Goal: Task Accomplishment & Management: Complete application form

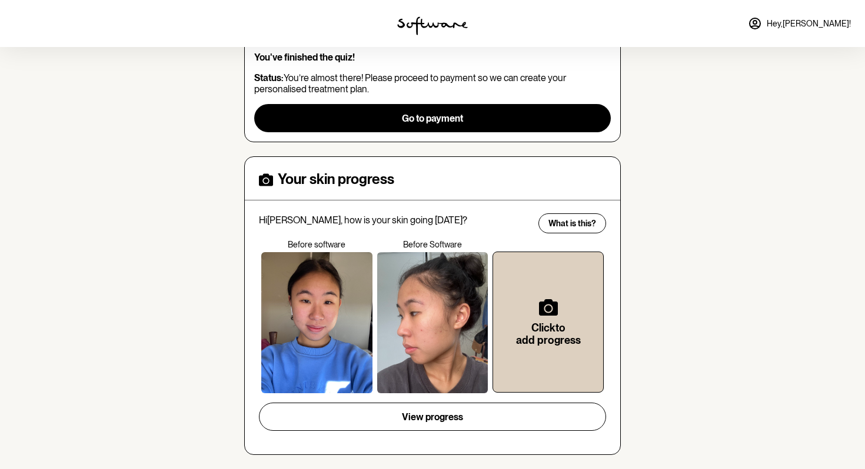
scroll to position [375, 0]
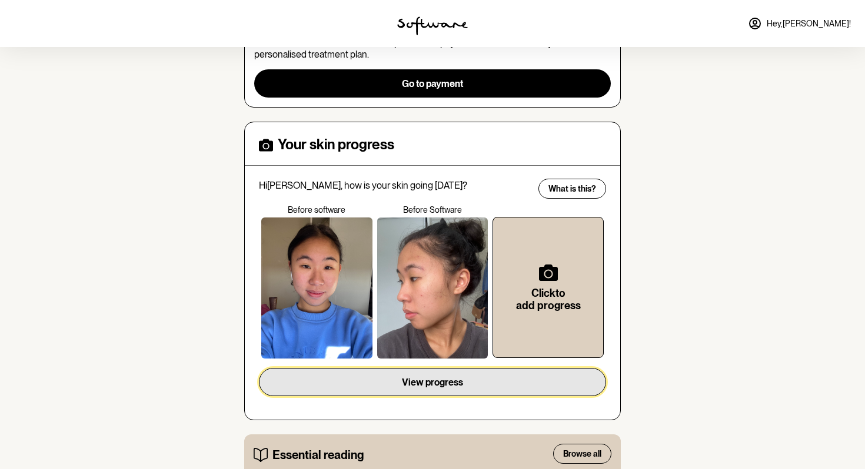
click at [357, 372] on button "View progress" at bounding box center [432, 382] width 347 height 28
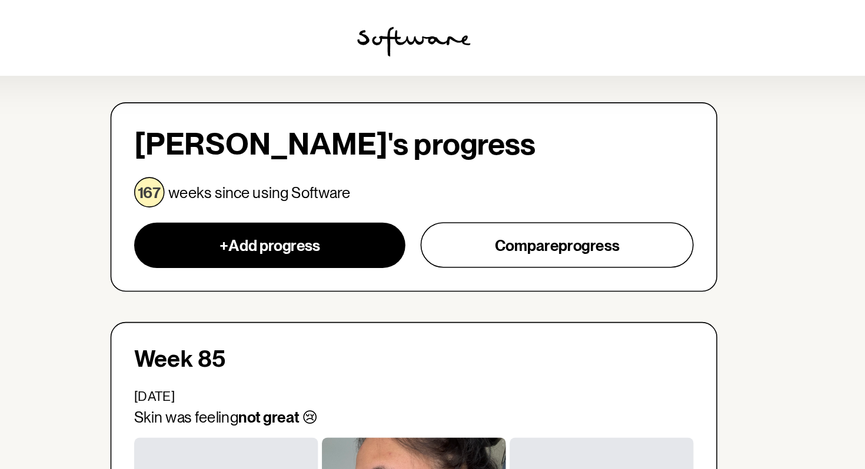
scroll to position [47, 0]
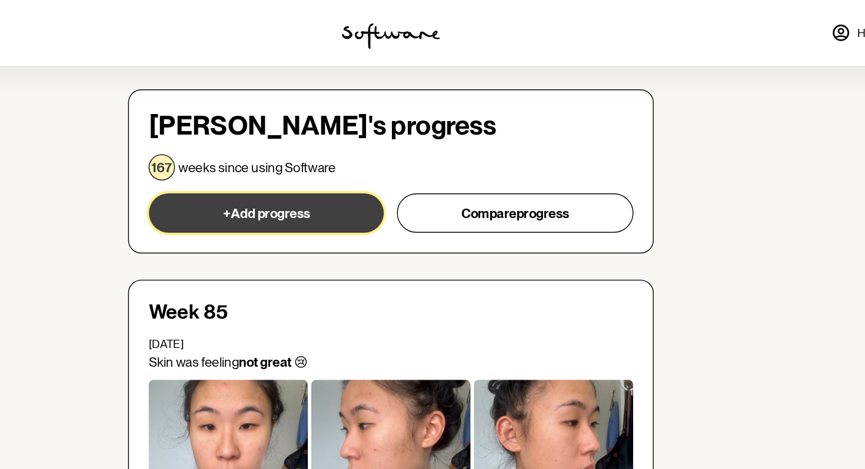
click at [330, 147] on button "+ Add progress" at bounding box center [343, 153] width 168 height 28
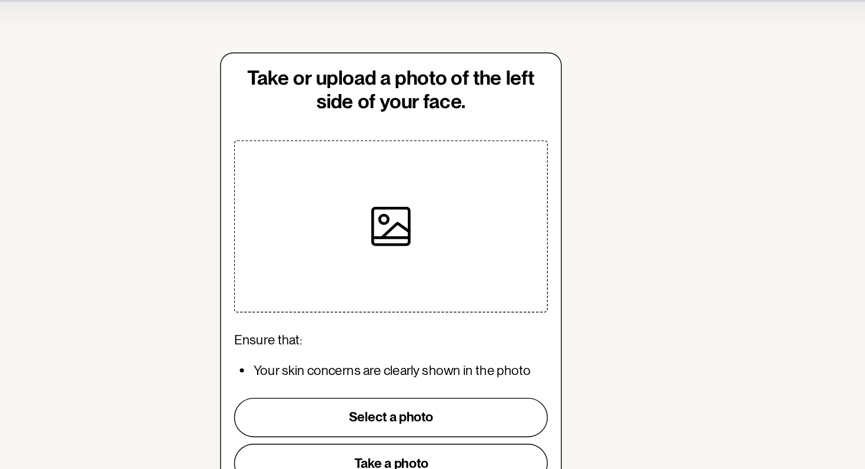
click at [335, 202] on div at bounding box center [432, 210] width 225 height 124
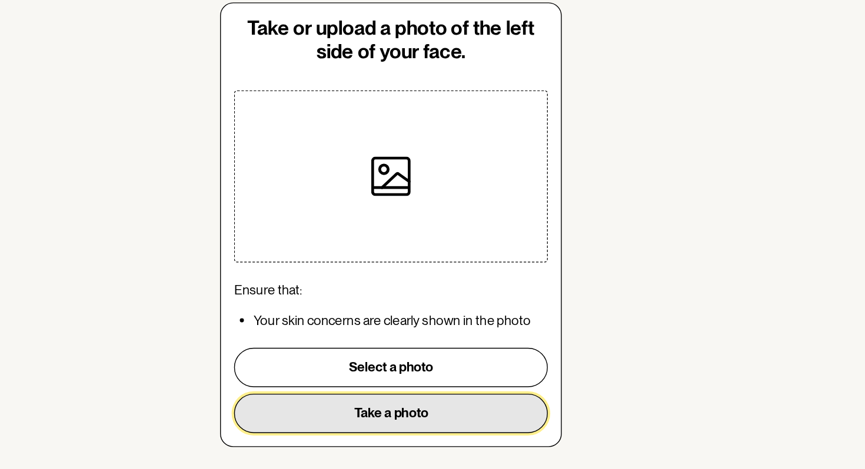
click at [397, 385] on button "Take a photo" at bounding box center [432, 379] width 225 height 28
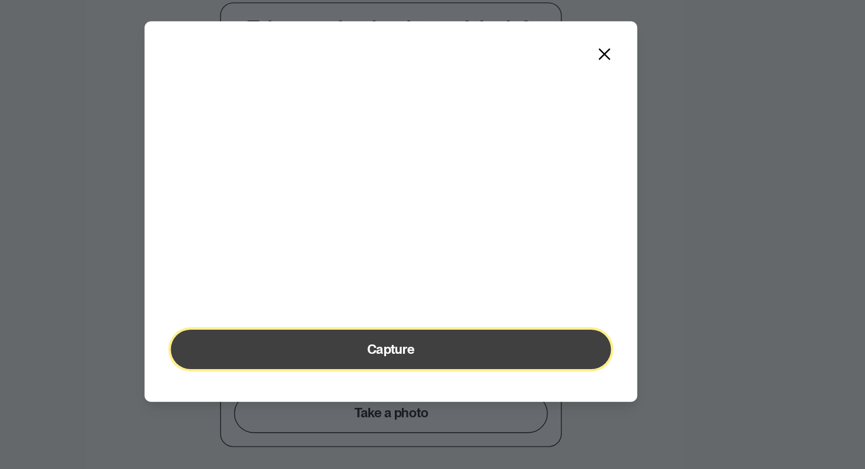
click at [444, 348] on button "Capture" at bounding box center [432, 333] width 315 height 28
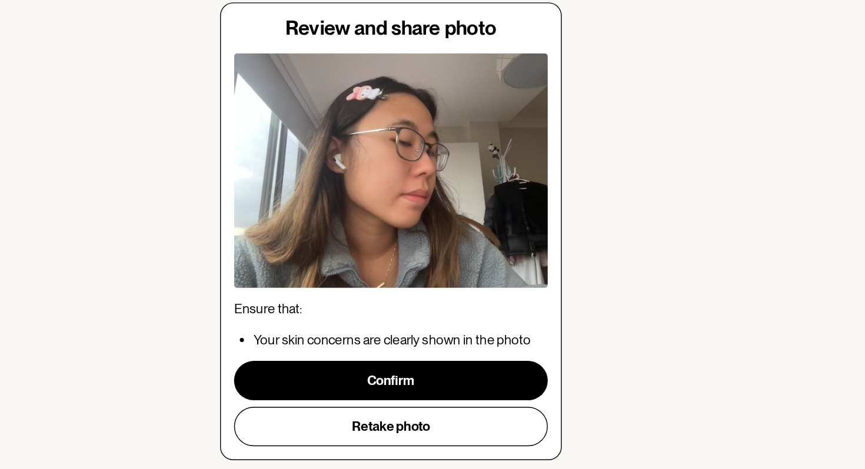
click at [425, 374] on div "Confirm Retake photo" at bounding box center [432, 372] width 225 height 61
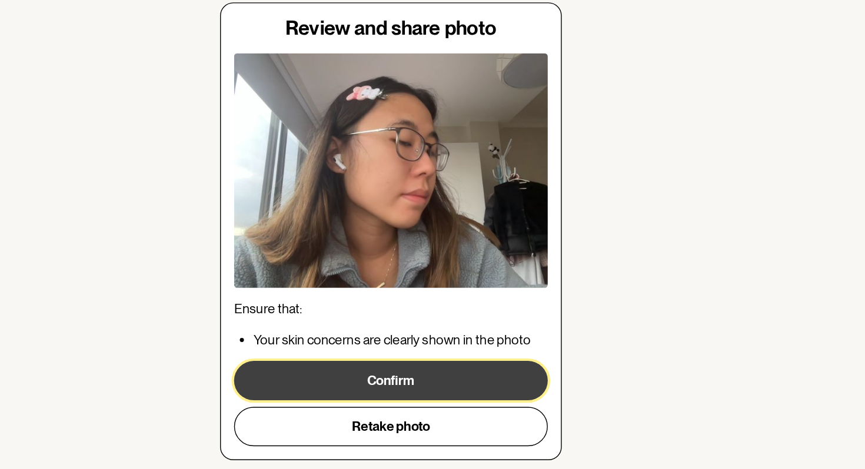
click at [414, 365] on button "Confirm" at bounding box center [432, 356] width 225 height 28
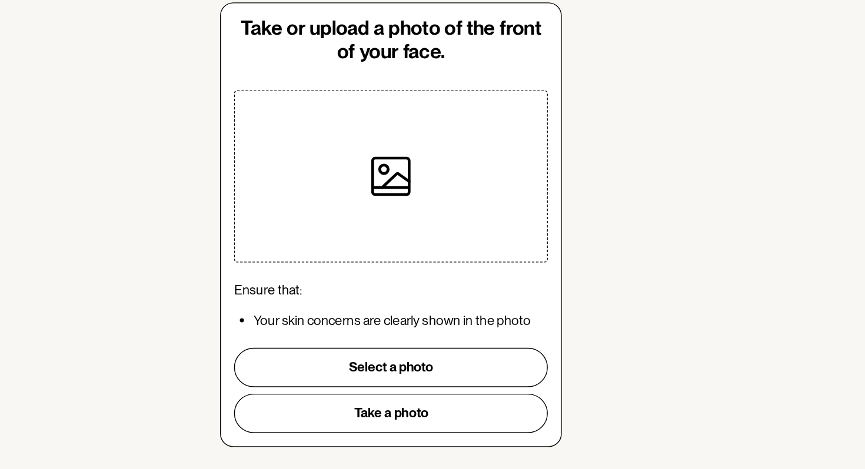
click at [411, 227] on div at bounding box center [432, 209] width 122 height 122
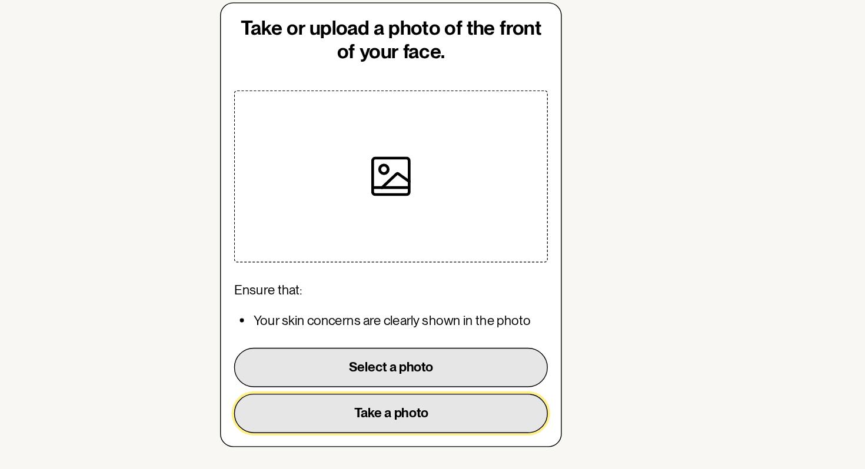
click at [437, 389] on button "Take a photo" at bounding box center [432, 379] width 225 height 28
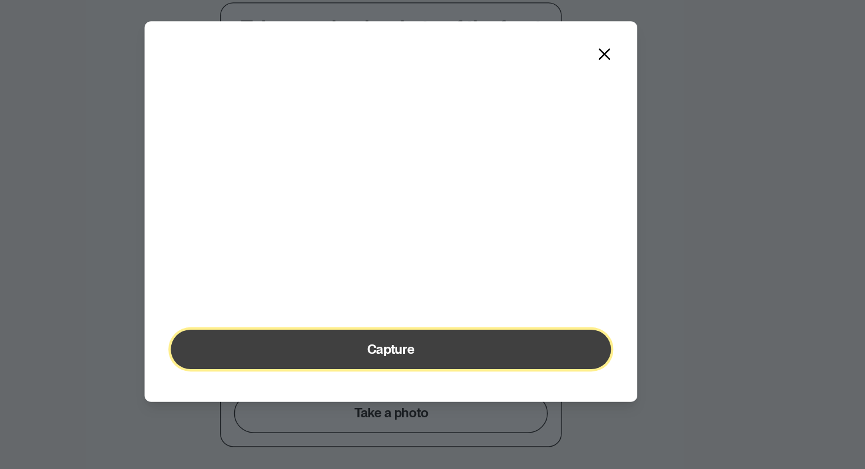
click at [417, 348] on button "Capture" at bounding box center [432, 333] width 315 height 28
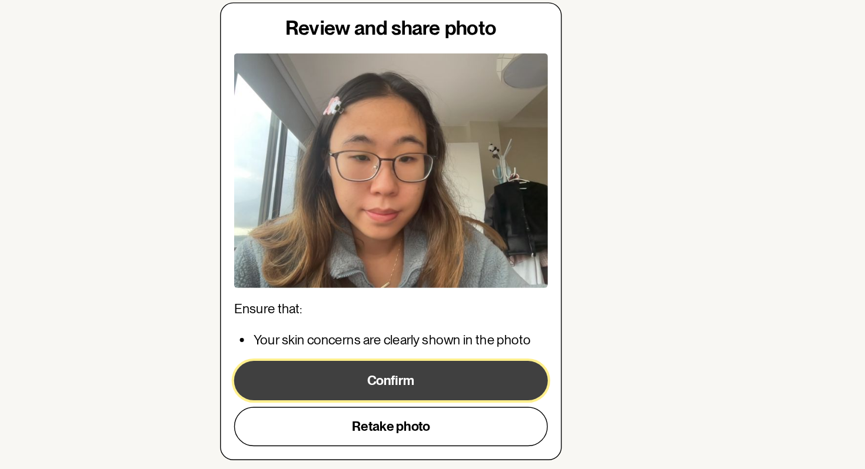
click at [432, 345] on button "Confirm" at bounding box center [432, 356] width 225 height 28
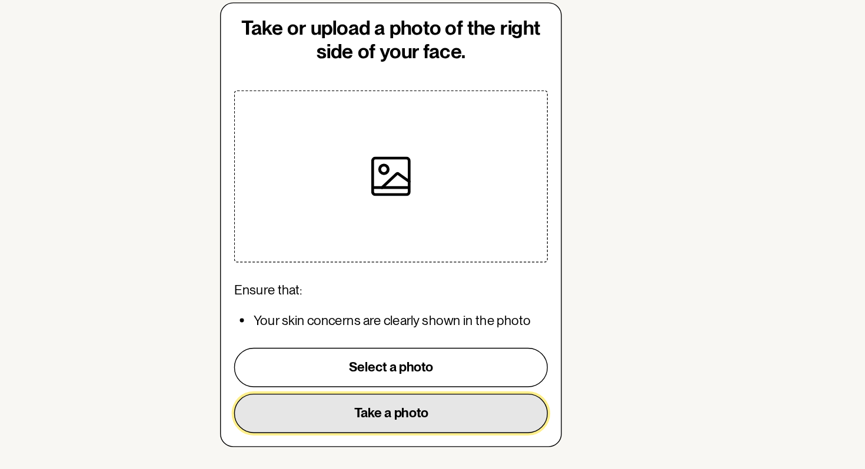
click at [418, 375] on button "Take a photo" at bounding box center [432, 379] width 225 height 28
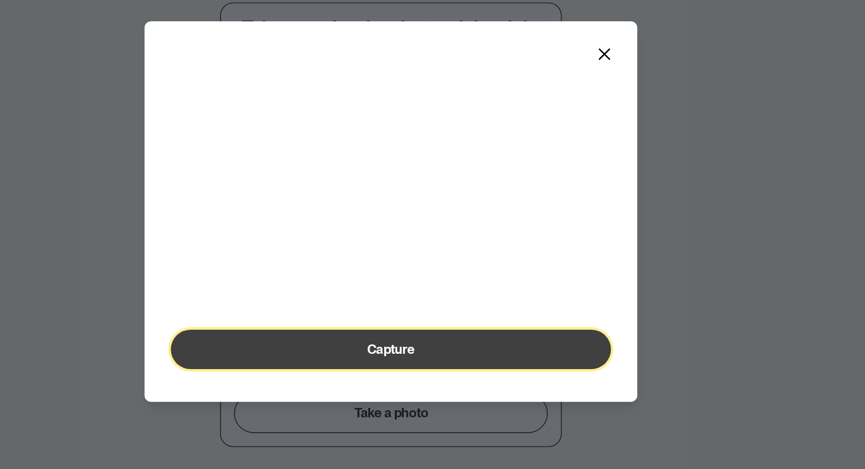
click at [435, 339] on span "Capture" at bounding box center [432, 333] width 34 height 11
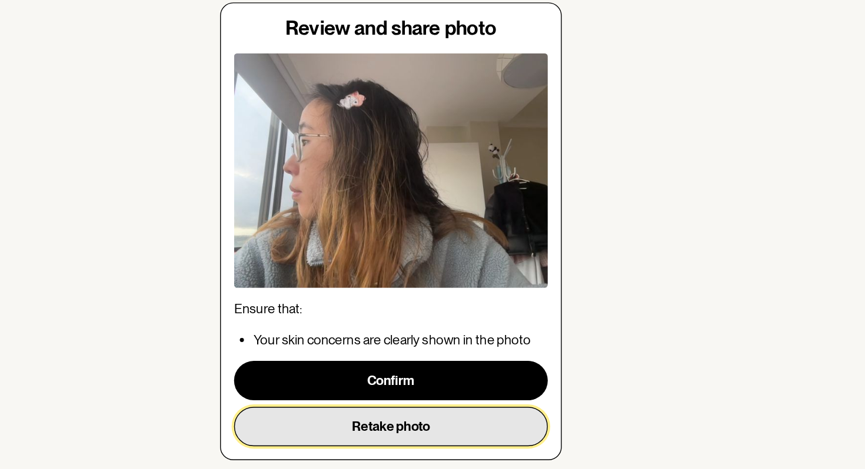
click at [423, 389] on button "Retake photo" at bounding box center [432, 389] width 225 height 28
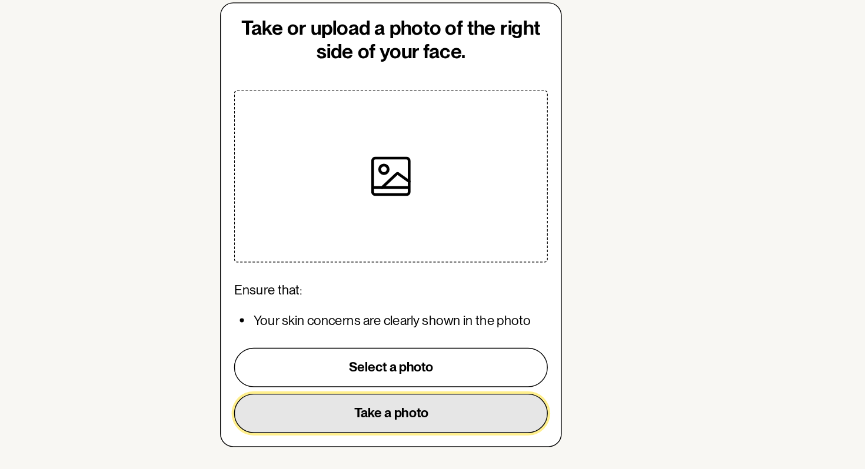
click at [427, 389] on button "Take a photo" at bounding box center [432, 379] width 225 height 28
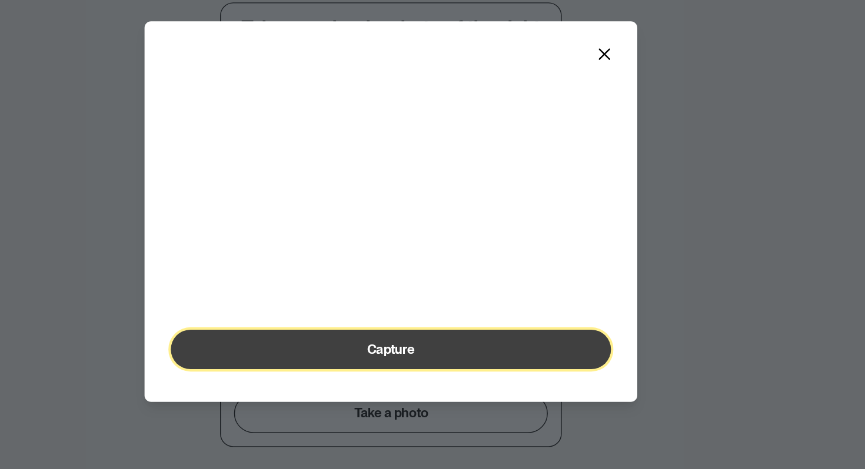
click at [449, 339] on span "Capture" at bounding box center [432, 333] width 34 height 11
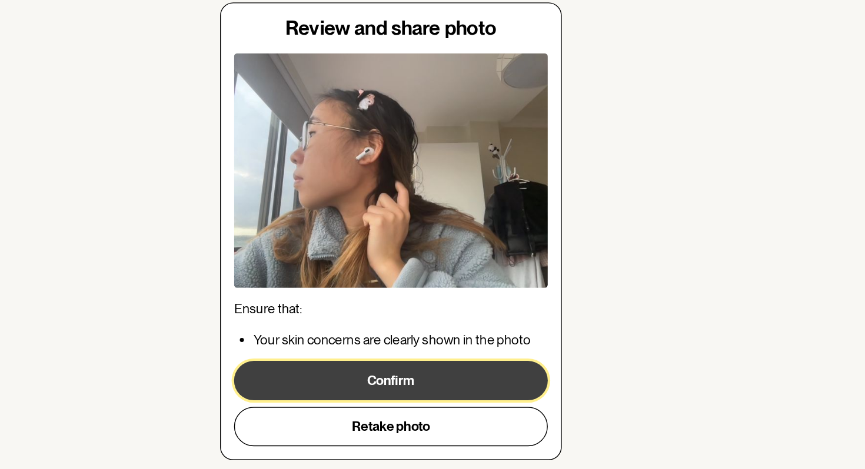
click at [434, 364] on button "Confirm" at bounding box center [432, 356] width 225 height 28
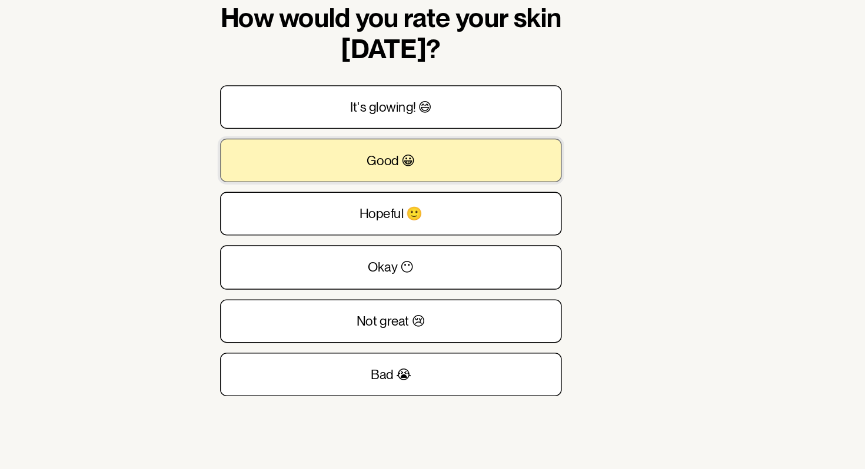
click at [423, 201] on p "Good 😀" at bounding box center [432, 197] width 35 height 11
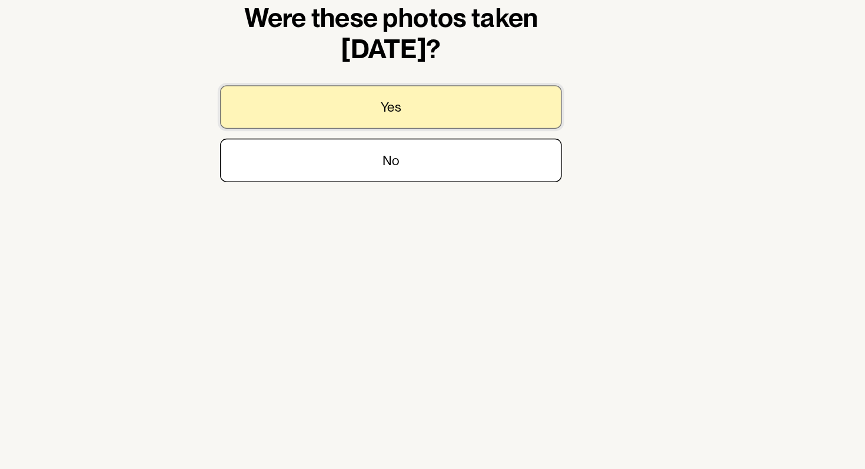
click at [507, 151] on button "Yes" at bounding box center [432, 159] width 245 height 31
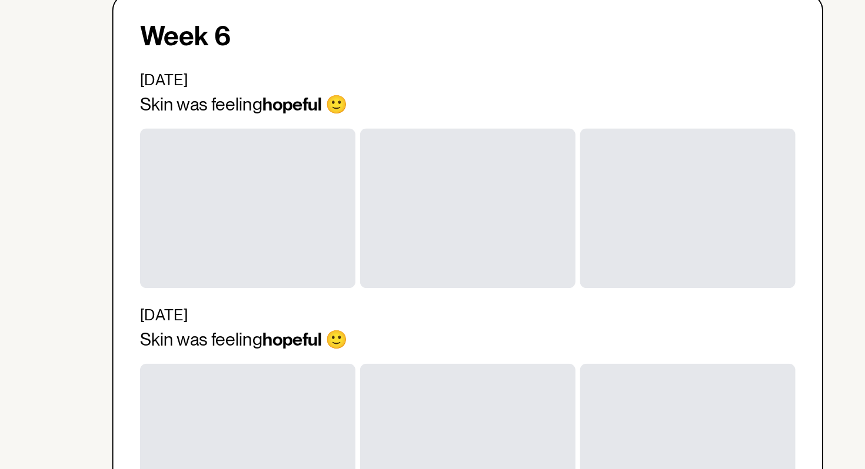
scroll to position [877, 0]
